Goal: Transaction & Acquisition: Purchase product/service

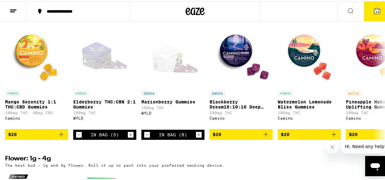
scroll to position [525, 0]
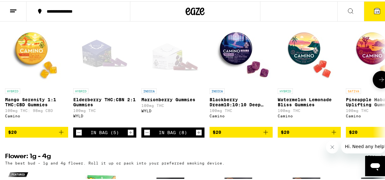
click at [200, 135] on icon "Increment" at bounding box center [199, 131] width 6 height 8
